Goal: Information Seeking & Learning: Learn about a topic

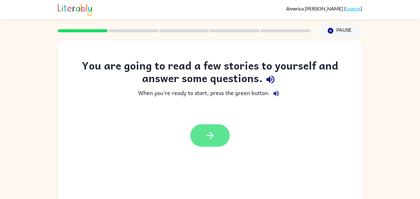
click at [211, 138] on icon "button" at bounding box center [210, 135] width 11 height 11
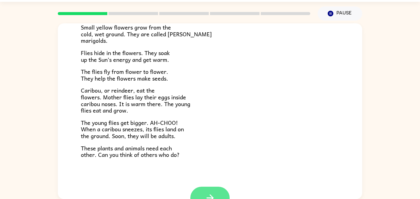
scroll to position [126, 0]
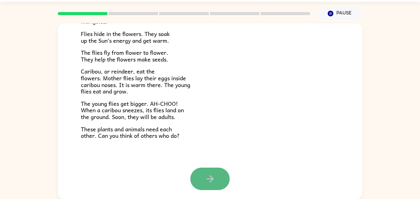
click at [205, 180] on icon "button" at bounding box center [210, 179] width 11 height 11
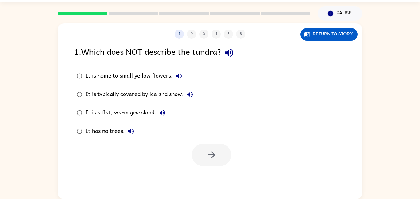
click at [208, 169] on div "1 2 3 4 5 6 Return to story 1 . Which does NOT describe the tundra? It is home …" at bounding box center [210, 111] width 305 height 176
